Goal: Information Seeking & Learning: Find specific fact

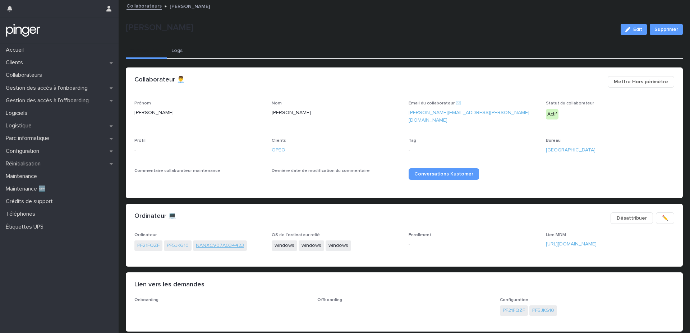
click at [234, 242] on link "NANXCV07A034423" at bounding box center [220, 246] width 48 height 8
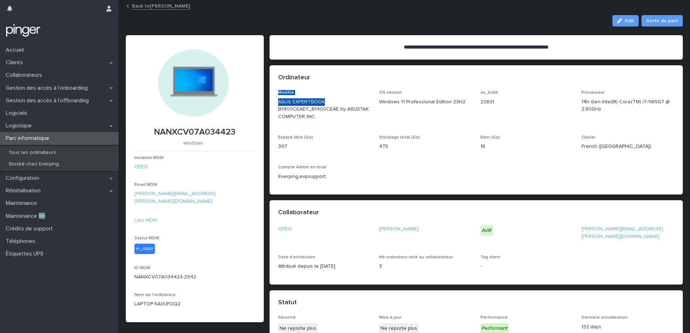
drag, startPoint x: 278, startPoint y: 90, endPoint x: 324, endPoint y: 101, distance: 47.2
click at [324, 101] on section "Ordinateur Modèle ASUS EXPERTBOOK B1400CEAEY_B1400CEAE by ASUSTeK COMPUTER INC.…" at bounding box center [476, 130] width 414 height 130
copy section "Modèle ASUS EXPERTBOOK"
click at [142, 5] on link "Back to Paul Bobin" at bounding box center [161, 5] width 58 height 8
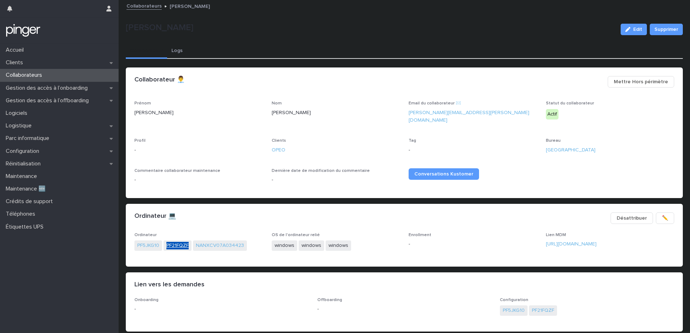
click at [173, 242] on link "PF21FQZF" at bounding box center [177, 246] width 22 height 8
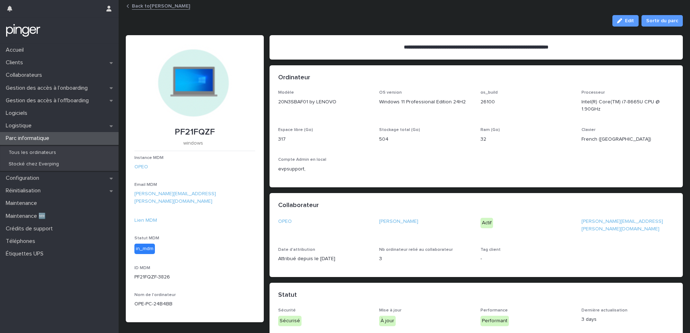
click at [190, 134] on p "PF21FQZF" at bounding box center [194, 132] width 121 height 10
copy p "PF21FQZF"
drag, startPoint x: 343, startPoint y: 103, endPoint x: 279, endPoint y: 102, distance: 64.3
click at [279, 102] on p "20N3SBAF01 by LENOVO" at bounding box center [324, 102] width 93 height 8
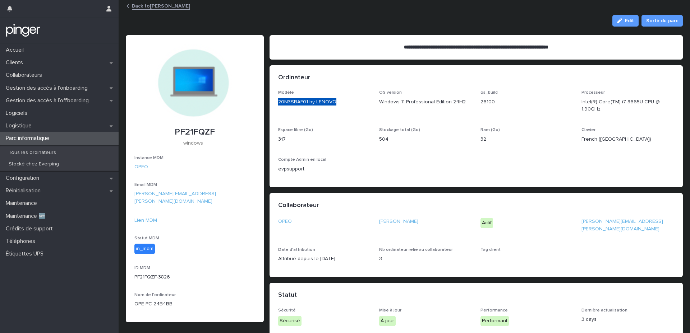
copy p "20N3SBAF01 by LENOVO"
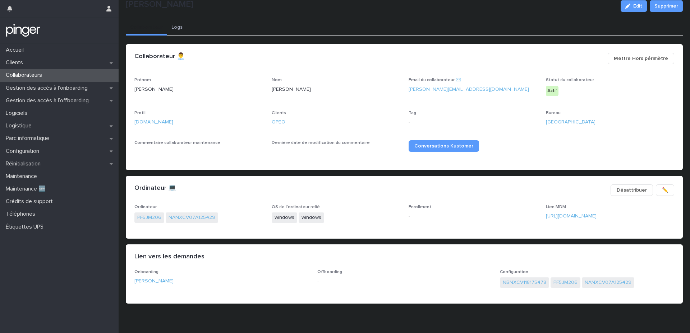
scroll to position [24, 0]
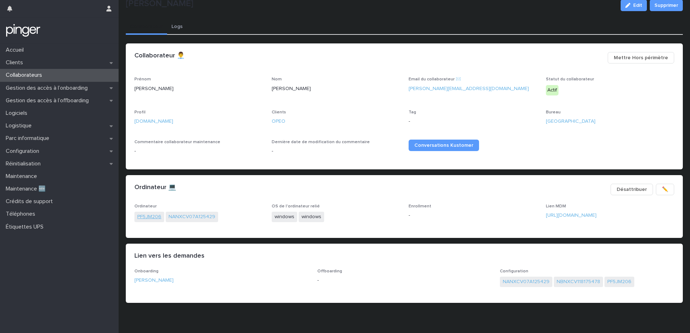
click at [147, 219] on link "PF5JM206" at bounding box center [149, 217] width 24 height 8
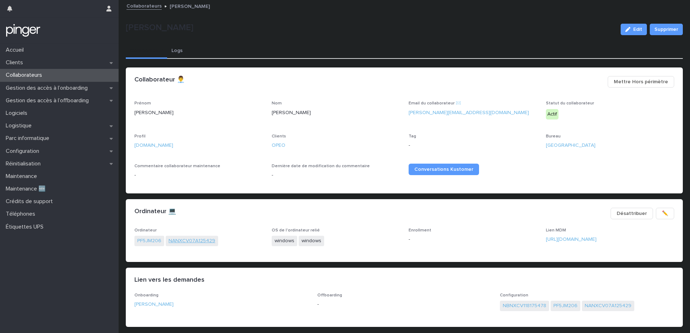
click at [180, 240] on link "NANXCV07A125429" at bounding box center [192, 242] width 47 height 8
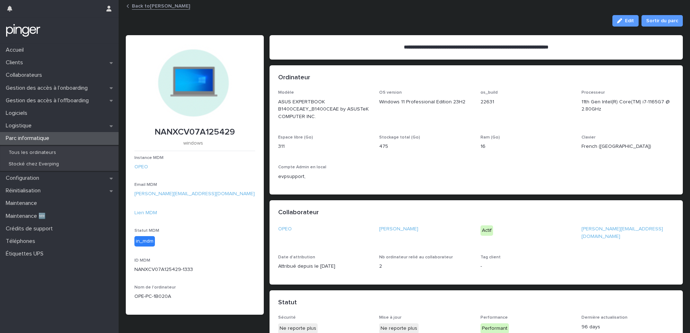
click at [279, 100] on p "ASUS EXPERTBOOK B1400CEAEY_B1400CEAE by ASUSTeK COMPUTER INC." at bounding box center [324, 109] width 93 height 22
drag, startPoint x: 279, startPoint y: 100, endPoint x: 323, endPoint y: 100, distance: 43.5
click at [323, 100] on p "ASUS EXPERTBOOK B1400CEAEY_B1400CEAE by ASUSTeK COMPUTER INC." at bounding box center [324, 109] width 93 height 22
copy p "ASUS EXPERTBOOK"
